Goal: Task Accomplishment & Management: Manage account settings

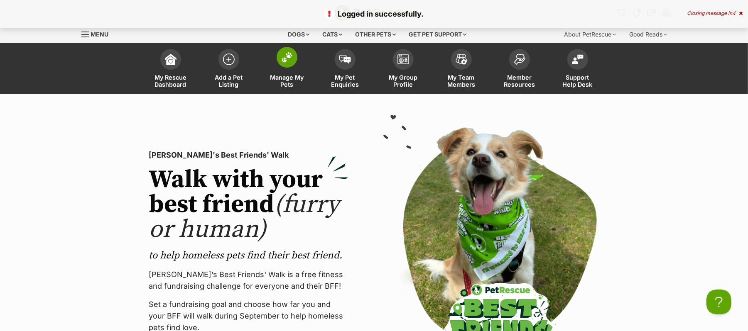
click at [284, 63] on img at bounding box center [287, 57] width 12 height 11
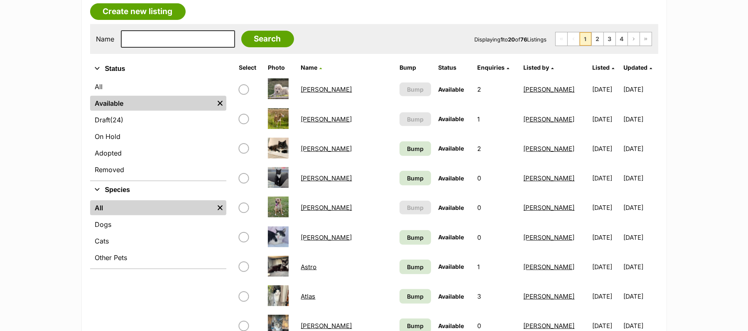
scroll to position [221, 0]
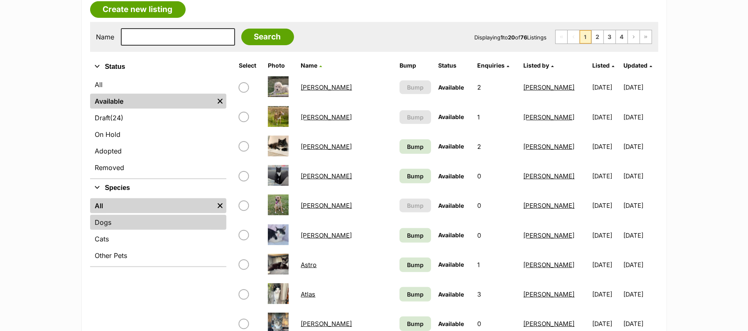
click at [127, 230] on link "Dogs" at bounding box center [158, 222] width 136 height 15
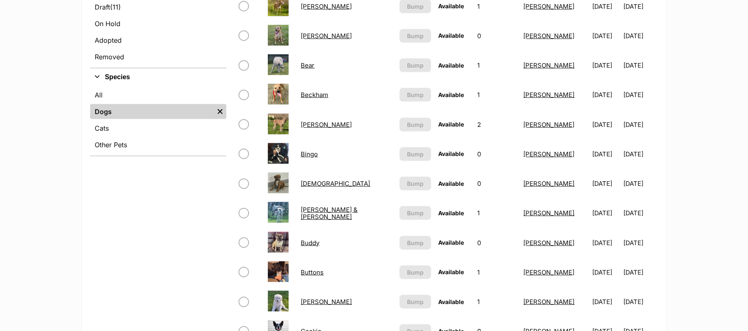
scroll to position [388, 0]
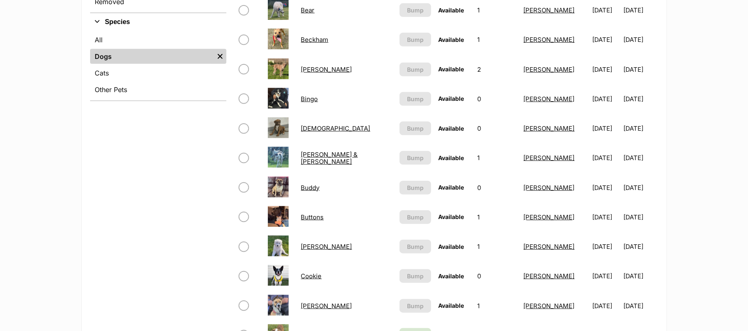
click at [311, 133] on link "Bodhi" at bounding box center [335, 129] width 69 height 8
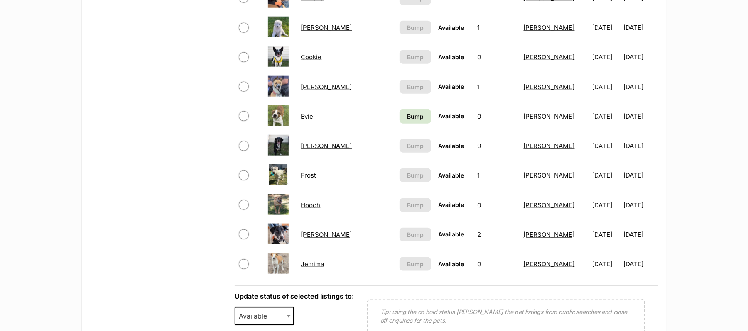
scroll to position [609, 0]
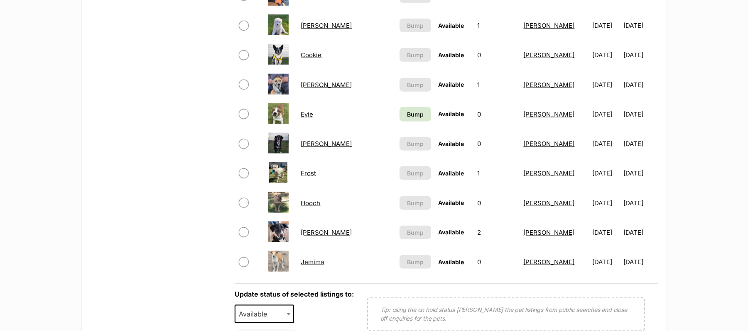
click at [309, 177] on link "Frost" at bounding box center [308, 173] width 15 height 8
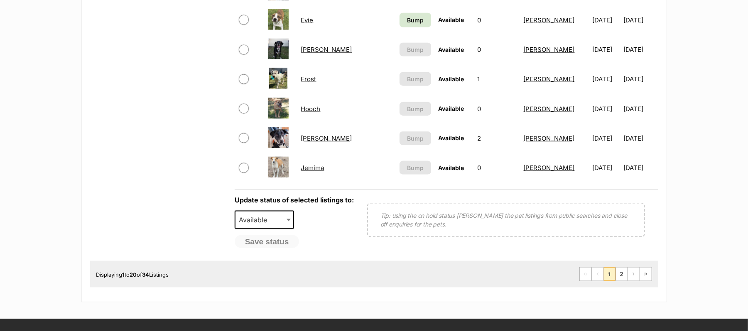
scroll to position [720, 0]
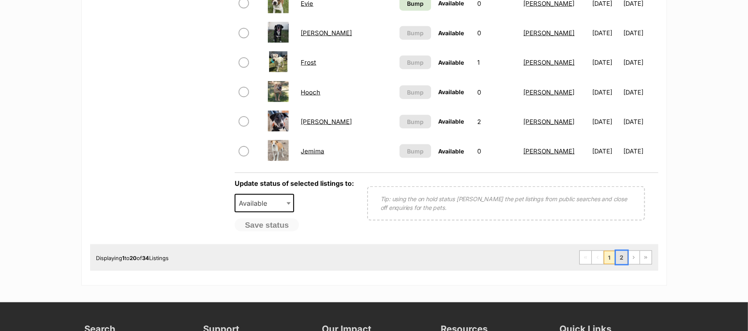
click at [616, 265] on link "2" at bounding box center [622, 257] width 12 height 13
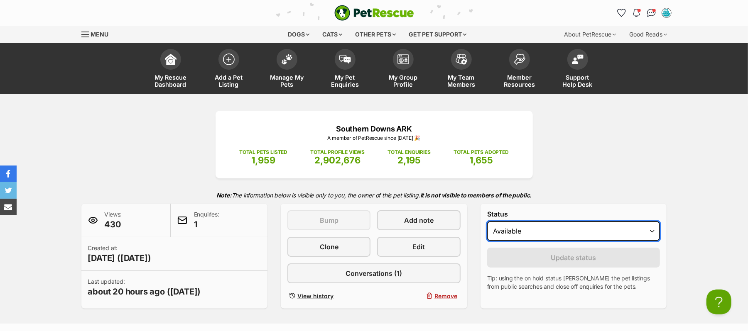
click at [651, 241] on select "Draft - not available as listing has enquires Available On hold Adopted" at bounding box center [573, 231] width 173 height 20
select select "on_hold"
click at [491, 241] on select "Draft - not available as listing has enquires Available On hold Adopted" at bounding box center [573, 231] width 173 height 20
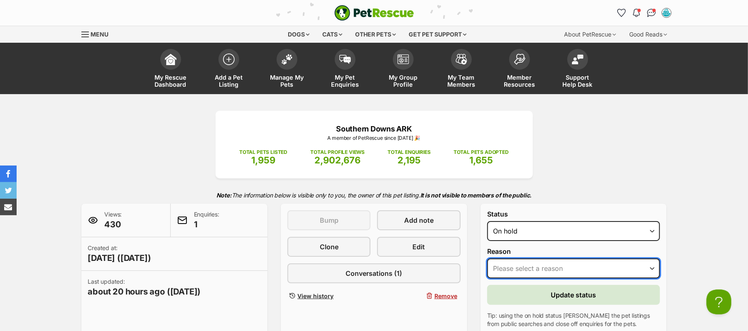
click at [652, 279] on select "Please select a reason Medical reasons Reviewing applications Adoption pending …" at bounding box center [573, 269] width 173 height 20
select select "reviewing_applications"
click at [491, 279] on select "Please select a reason Medical reasons Reviewing applications Adoption pending …" at bounding box center [573, 269] width 173 height 20
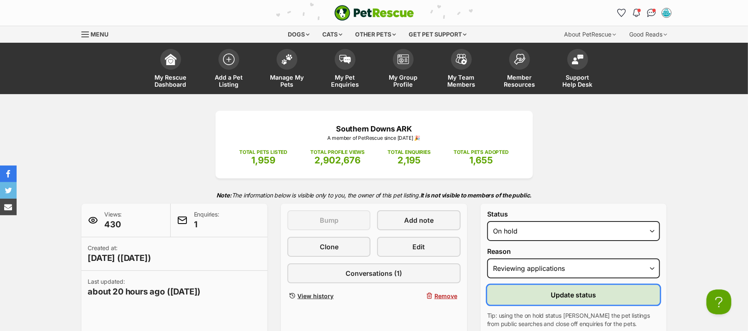
click at [584, 300] on span "Update status" at bounding box center [573, 295] width 45 height 10
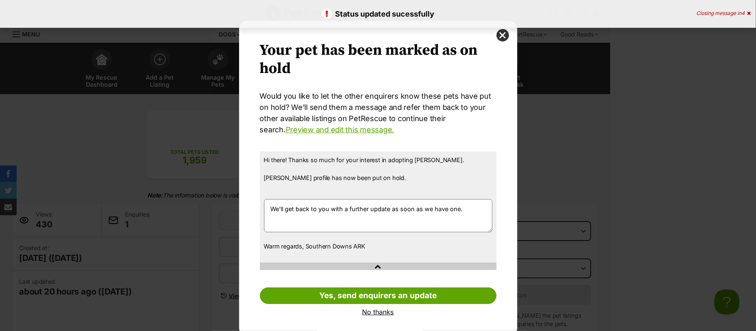
click at [381, 311] on link "No thanks" at bounding box center [378, 312] width 237 height 7
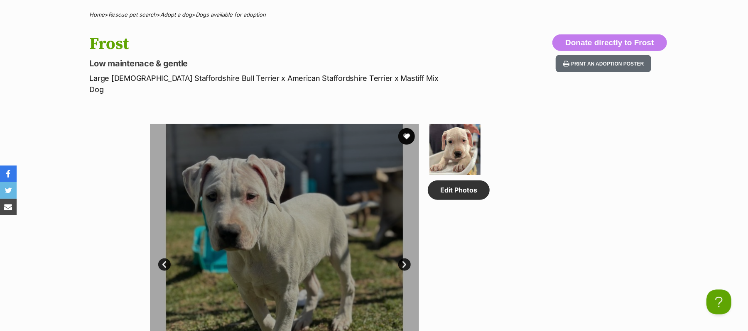
scroll to position [388, 0]
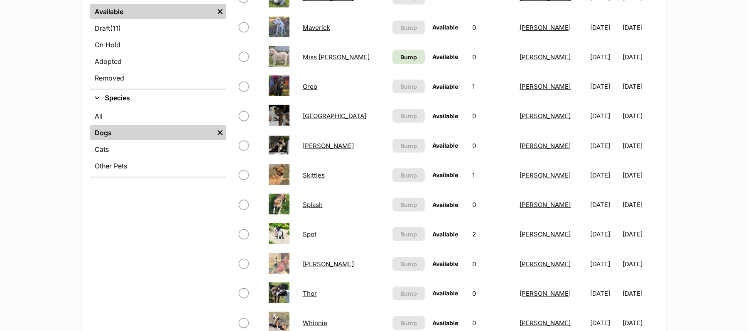
scroll to position [277, 0]
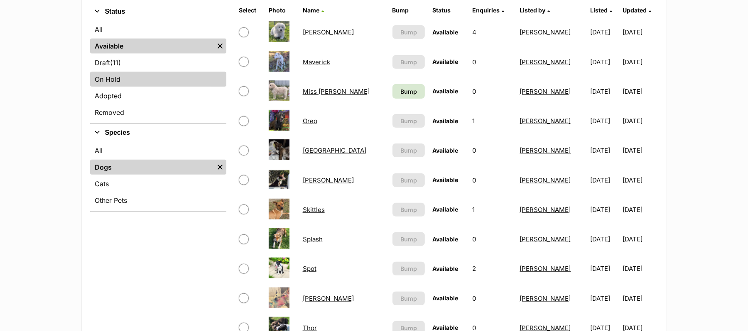
click at [116, 87] on link "On Hold" at bounding box center [158, 79] width 136 height 15
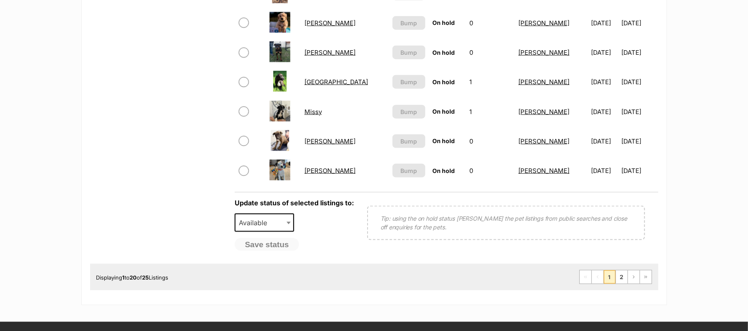
scroll to position [720, 0]
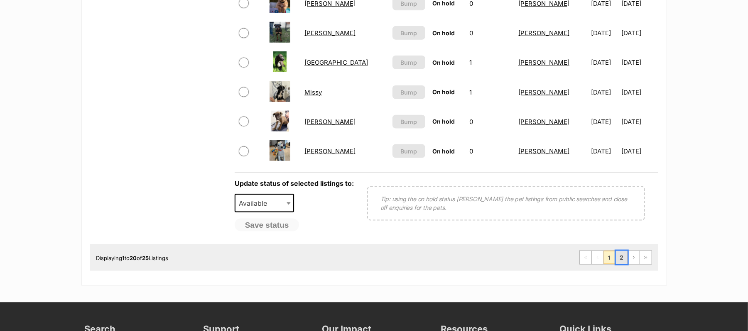
click at [616, 265] on link "2" at bounding box center [622, 257] width 12 height 13
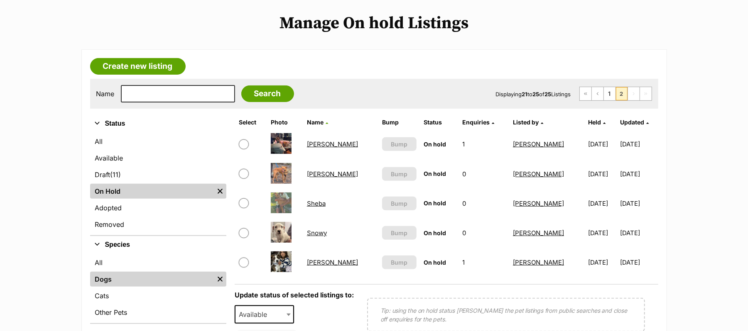
scroll to position [110, 0]
